Goal: Obtain resource: Download file/media

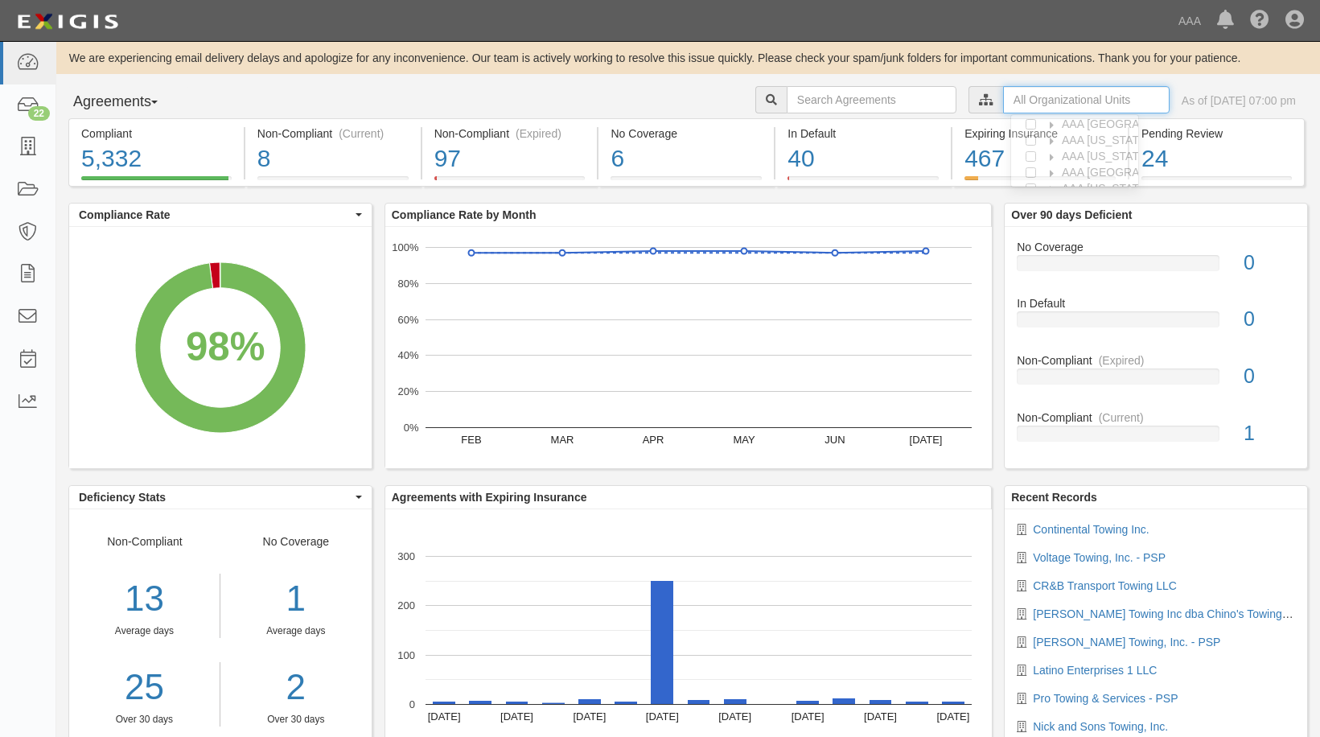
click at [1030, 103] on input "text" at bounding box center [1086, 99] width 166 height 27
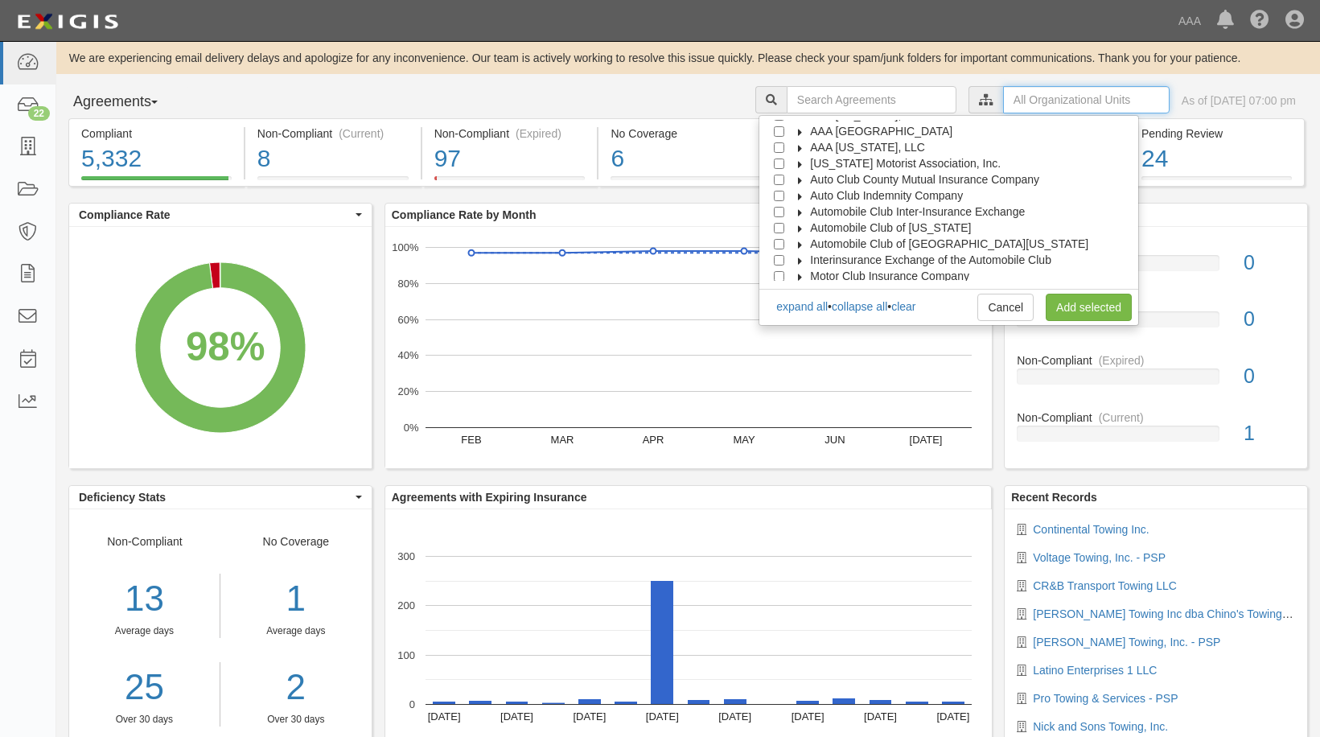
scroll to position [64, 0]
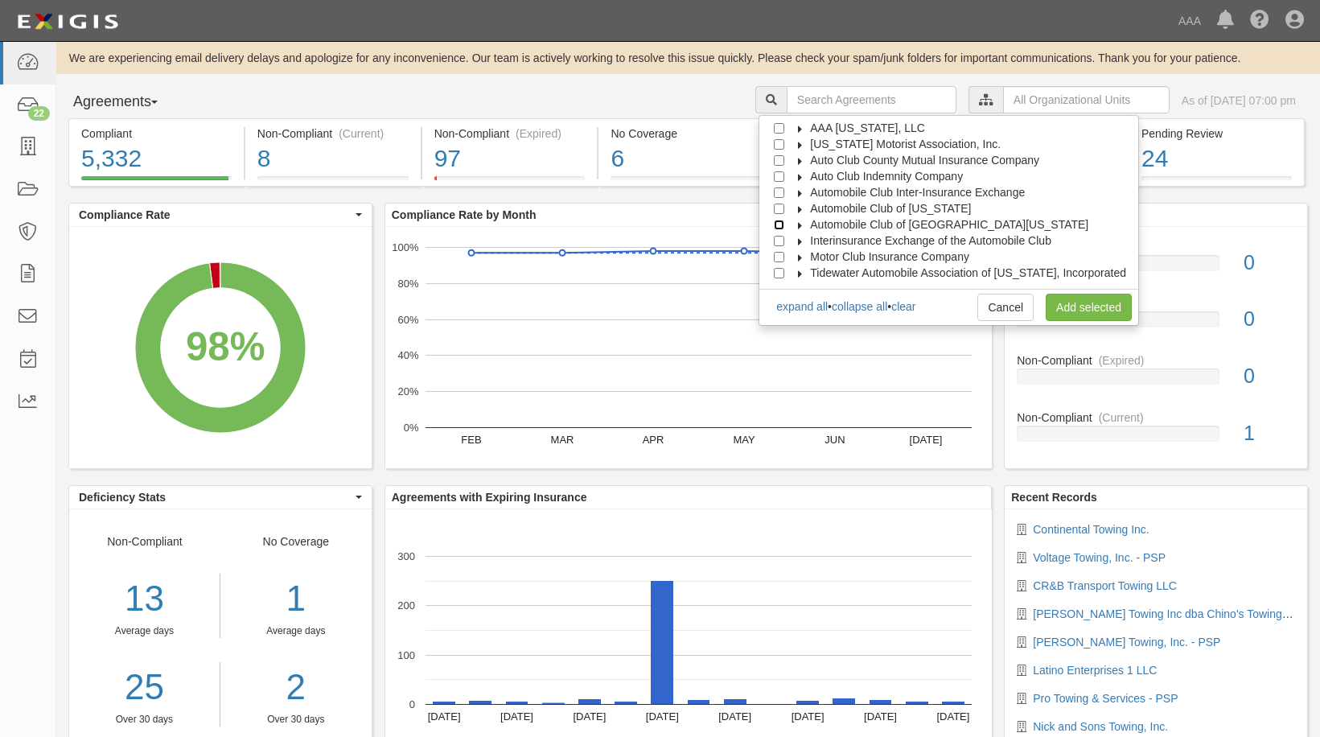
click at [784, 224] on input "Automobile Club of [GEOGRAPHIC_DATA][US_STATE]" at bounding box center [779, 225] width 10 height 10
checkbox input "true"
click at [1088, 306] on link "Add selected" at bounding box center [1089, 307] width 86 height 27
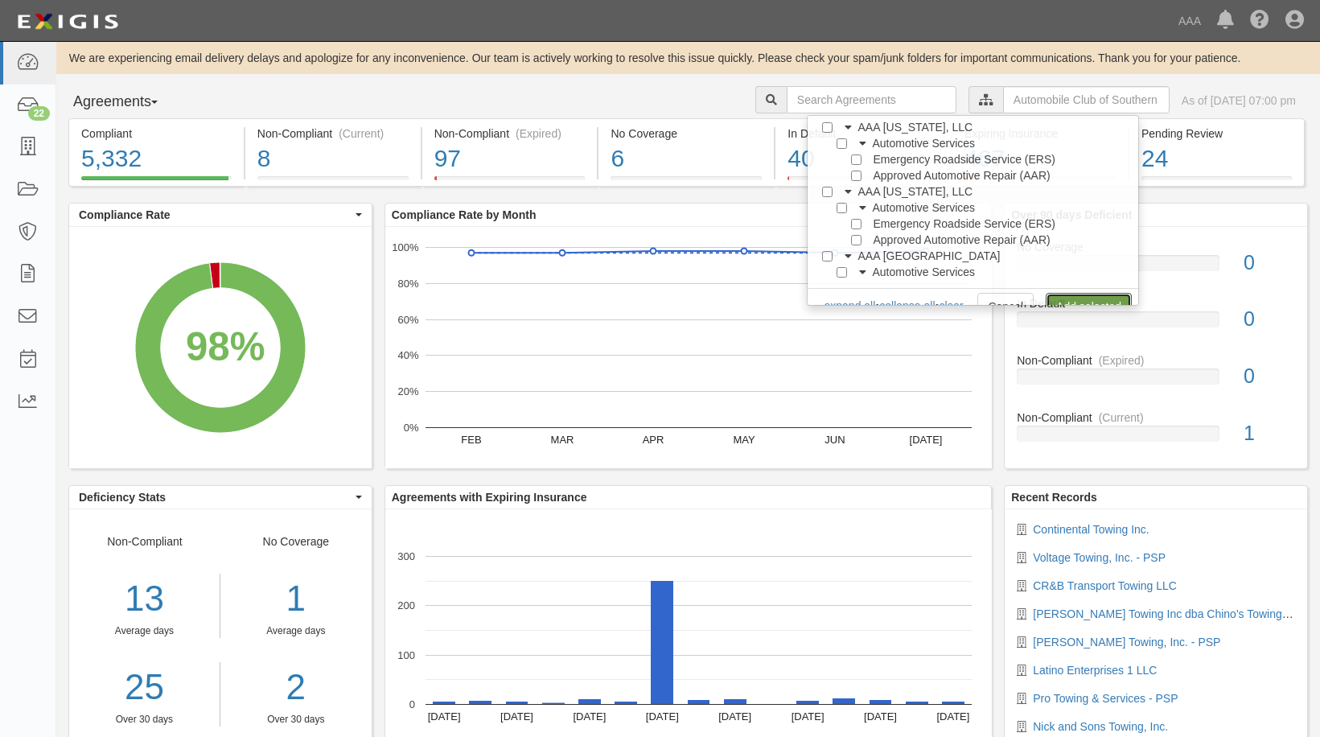
scroll to position [0, 0]
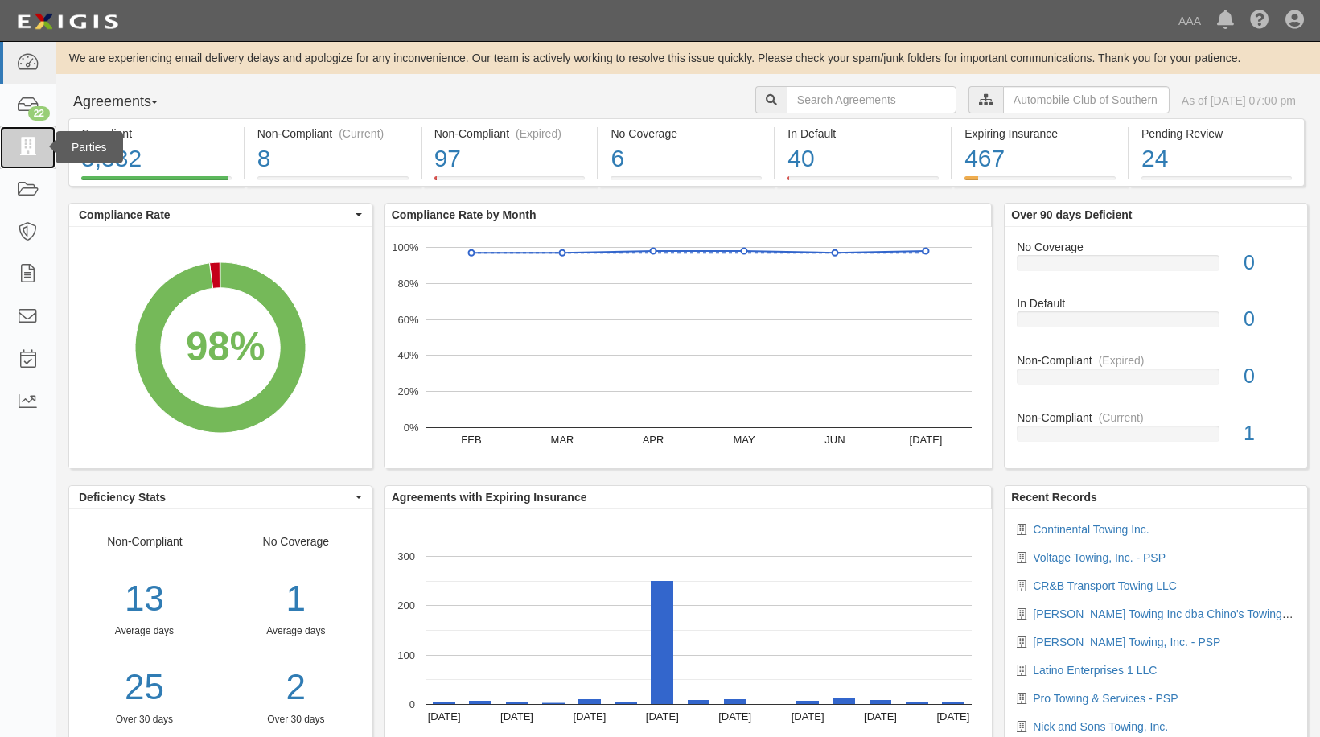
click at [27, 144] on icon at bounding box center [27, 147] width 23 height 18
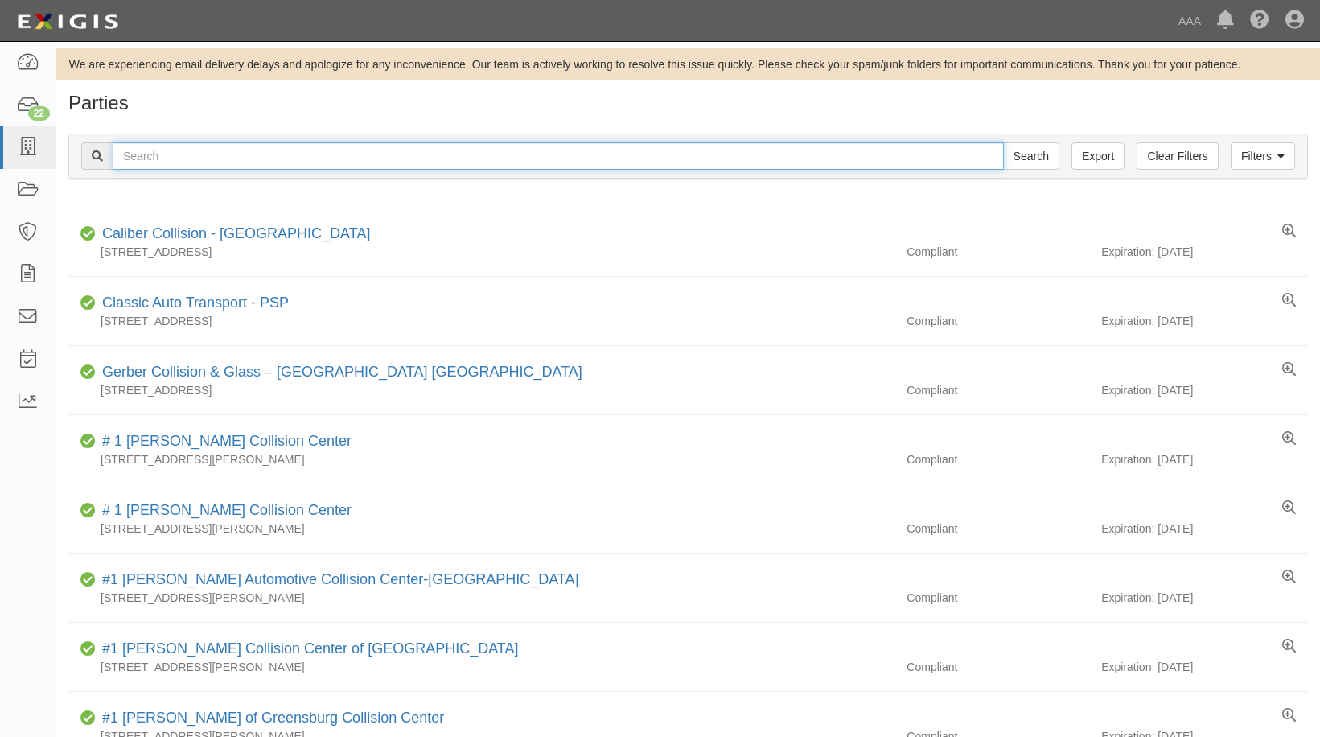
click at [145, 154] on input "text" at bounding box center [558, 155] width 891 height 27
type input "Voltage Towing Inc"
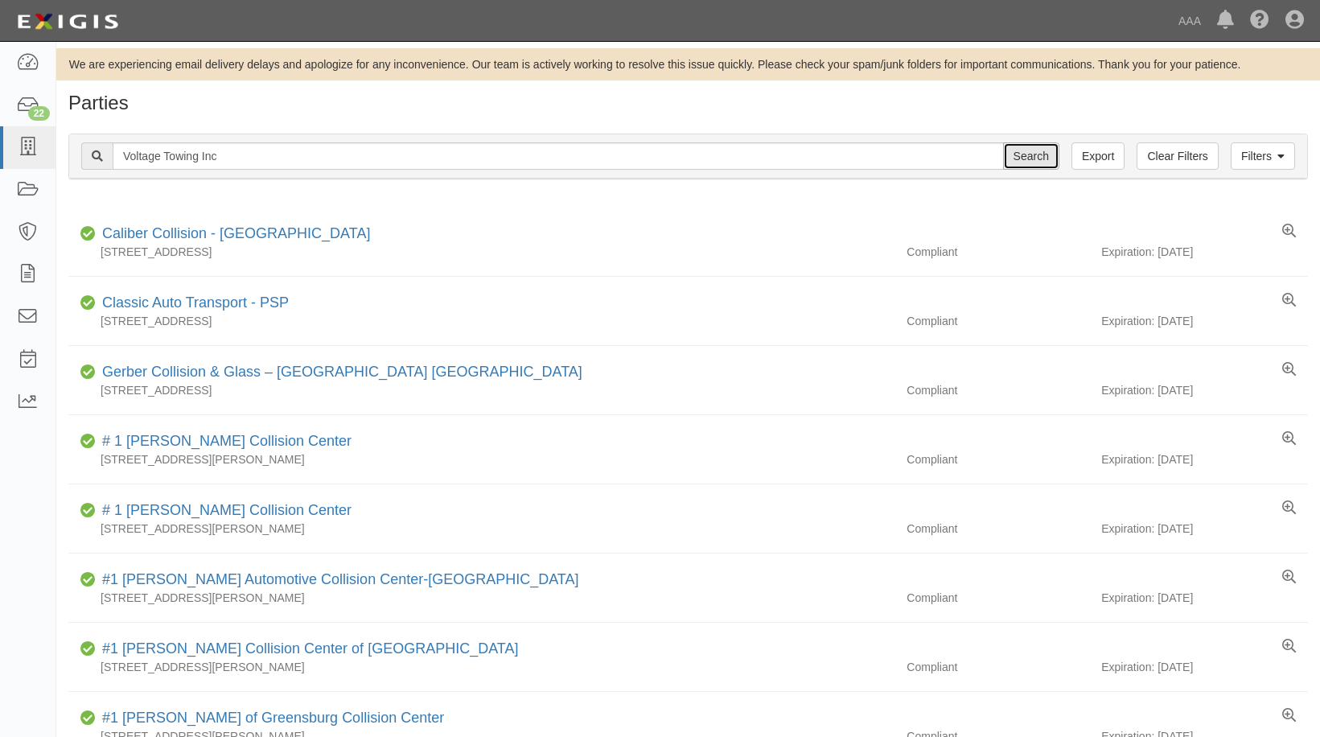
click at [1036, 159] on input "Search" at bounding box center [1031, 155] width 56 height 27
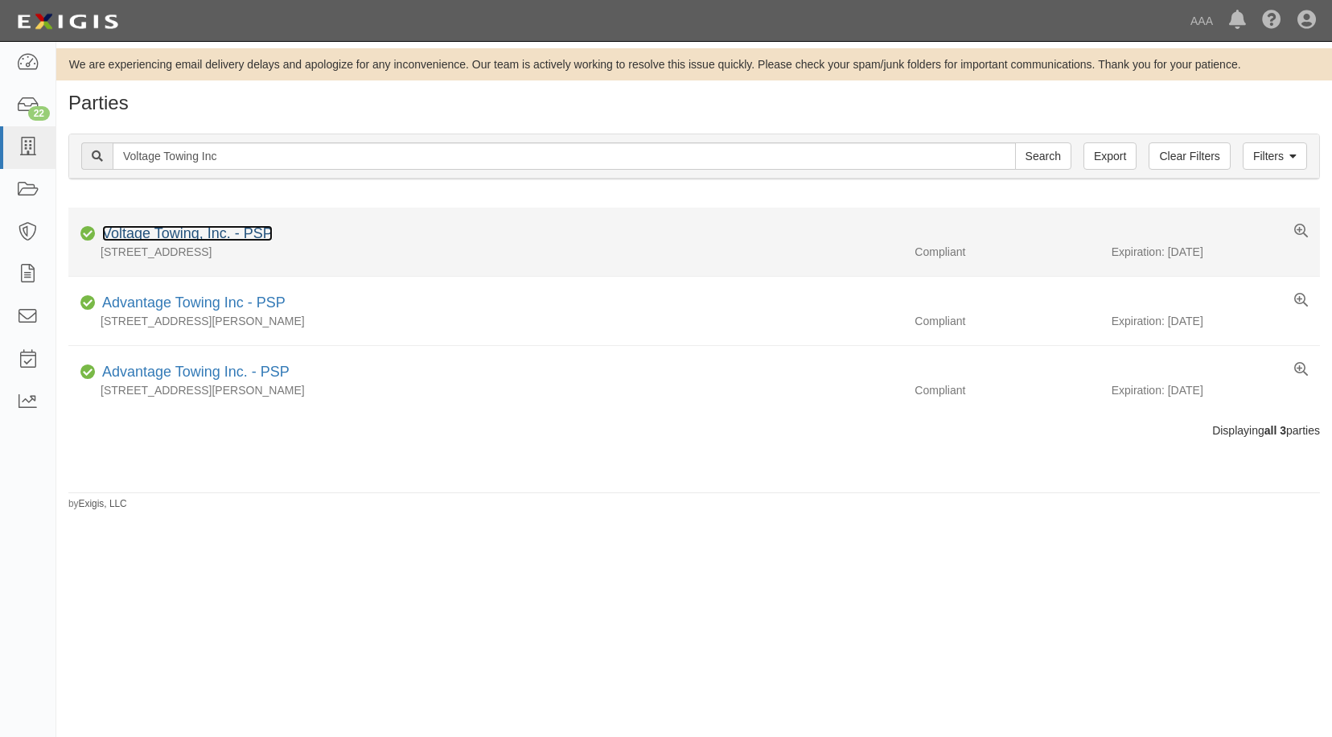
click at [178, 231] on link "Voltage Towing, Inc. - PSP" at bounding box center [187, 233] width 171 height 16
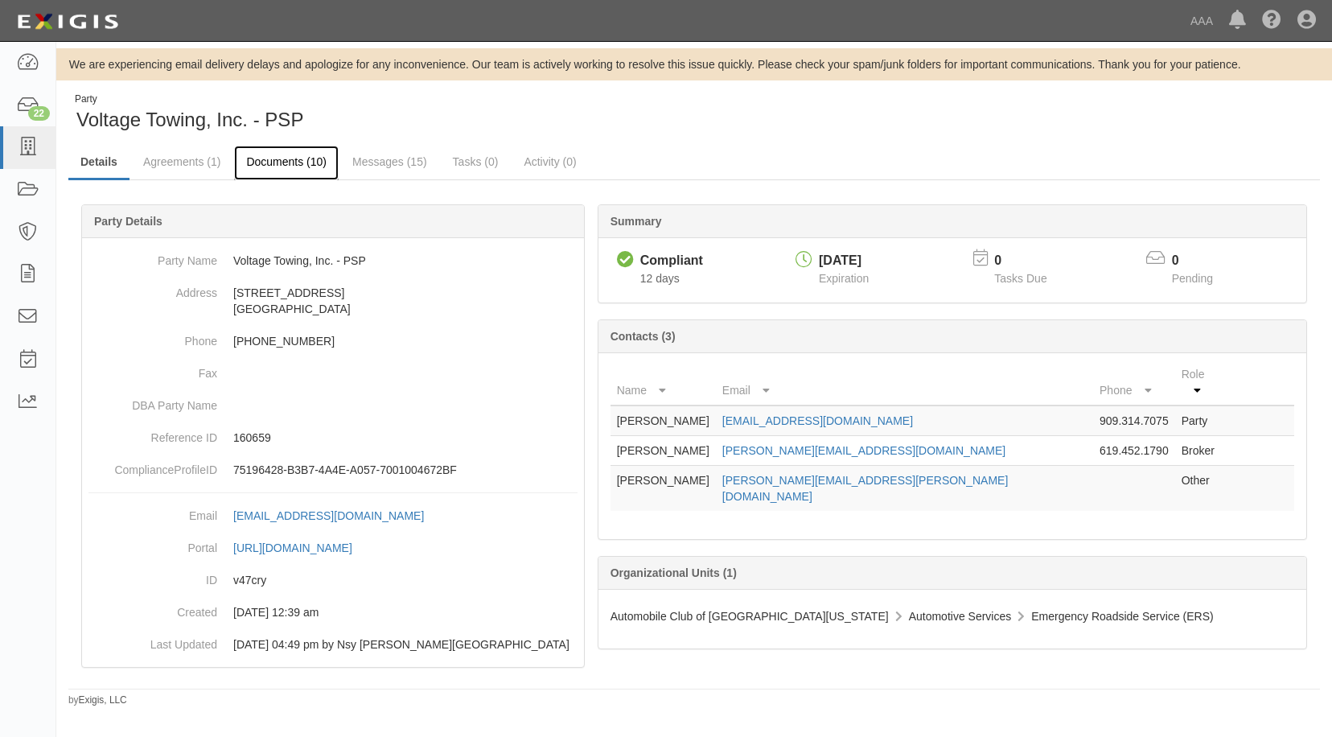
click at [284, 162] on link "Documents (10)" at bounding box center [286, 163] width 105 height 35
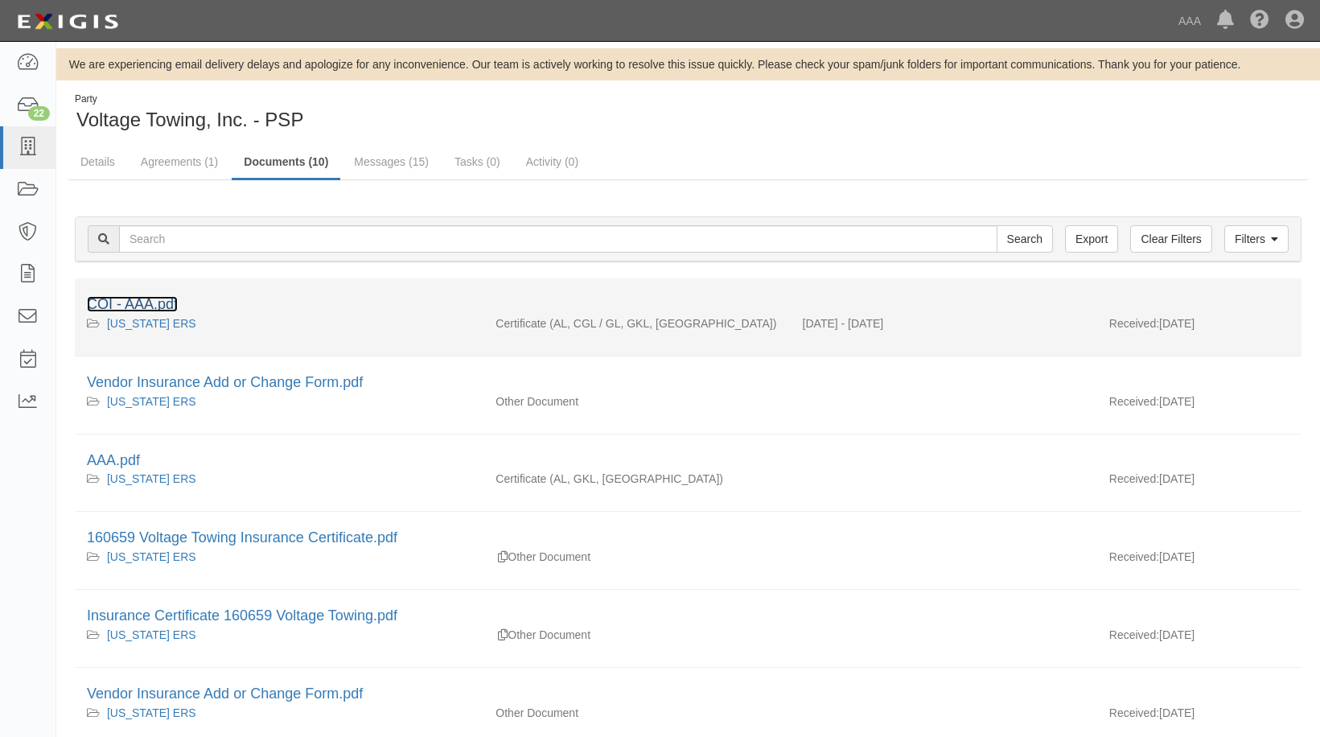
click at [135, 306] on link "COI - AAA.pdf" at bounding box center [132, 304] width 91 height 16
